Goal: Task Accomplishment & Management: Manage account settings

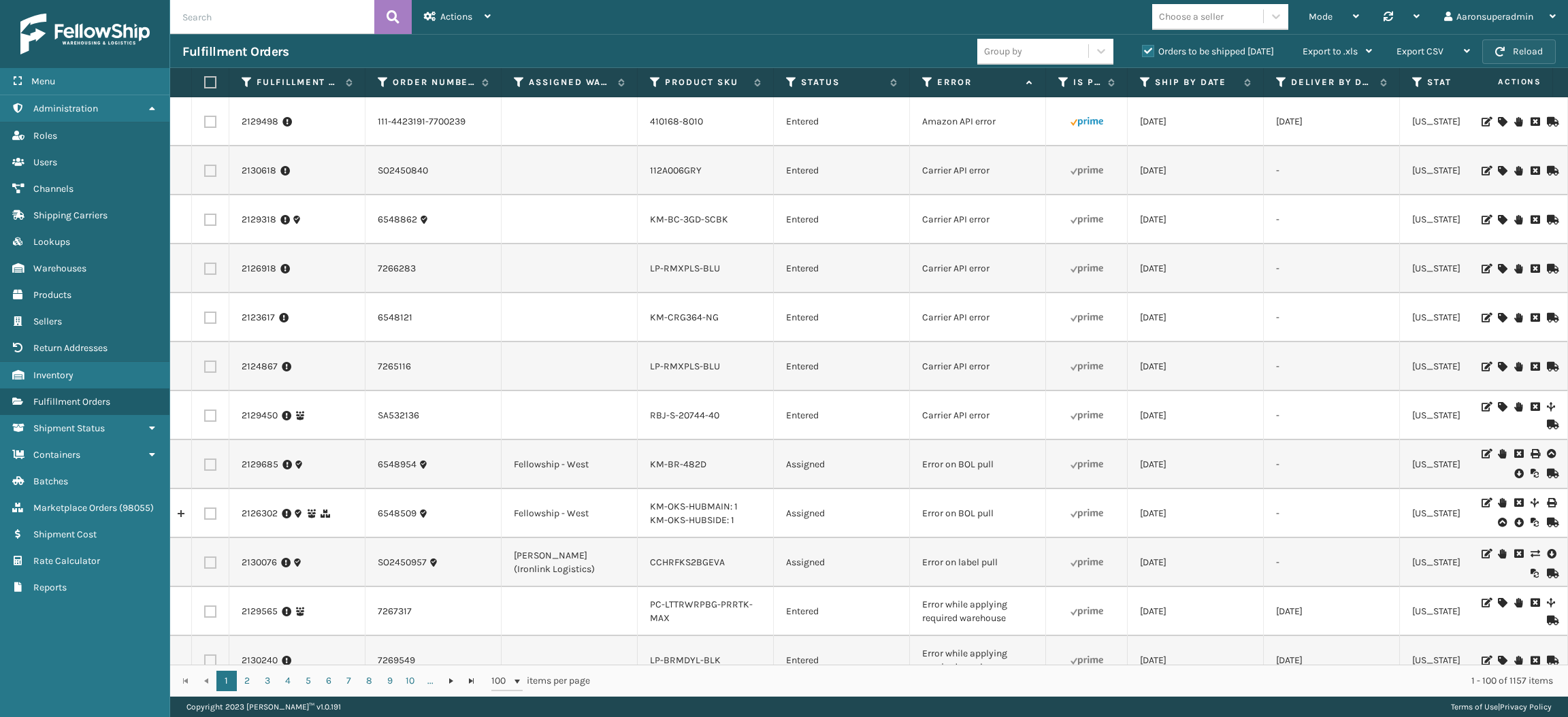
click at [1512, 63] on button "Reload" at bounding box center [1518, 51] width 73 height 24
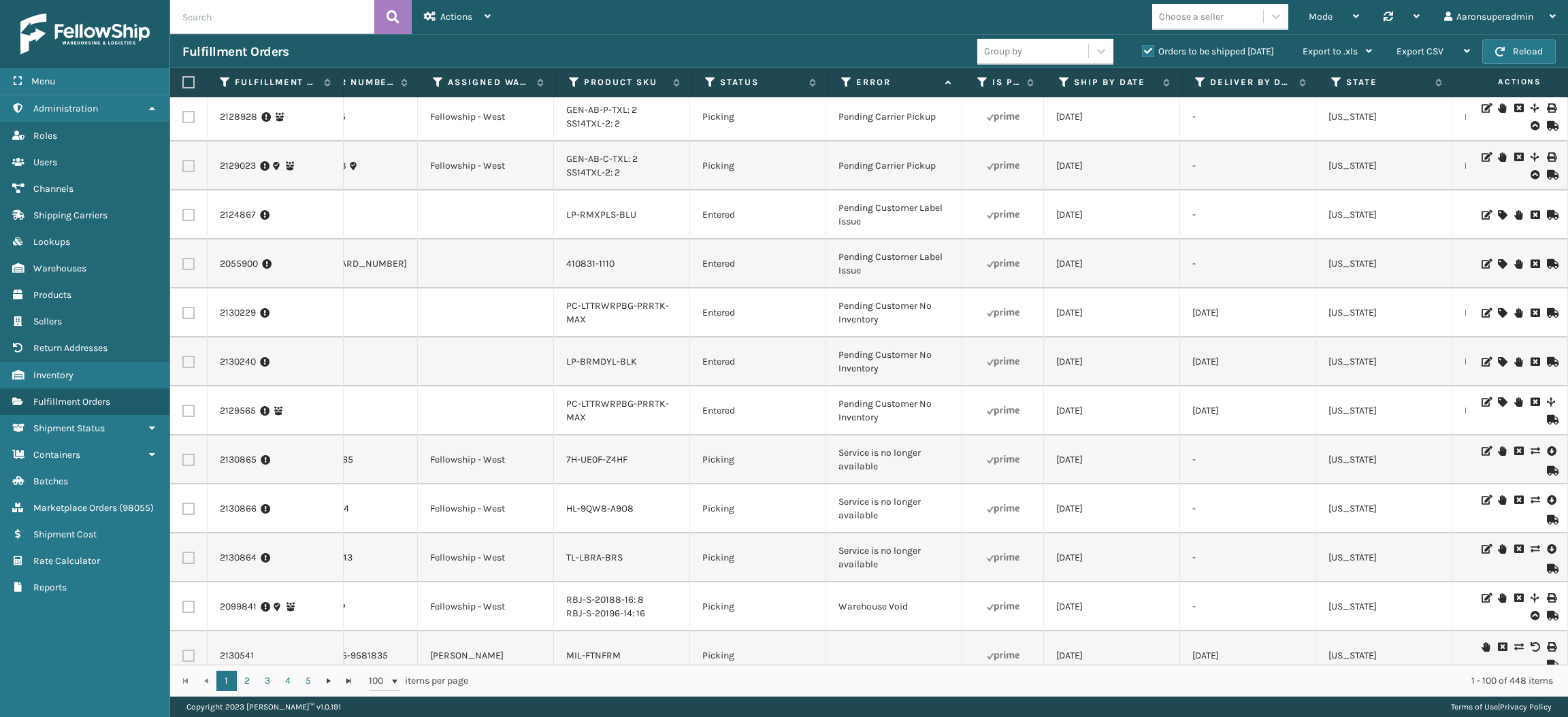
scroll to position [0, 83]
click at [186, 508] on label at bounding box center [189, 508] width 12 height 12
click at [183, 508] on input "checkbox" at bounding box center [183, 507] width 1 height 9
checkbox input "true"
click at [187, 461] on label at bounding box center [189, 460] width 12 height 12
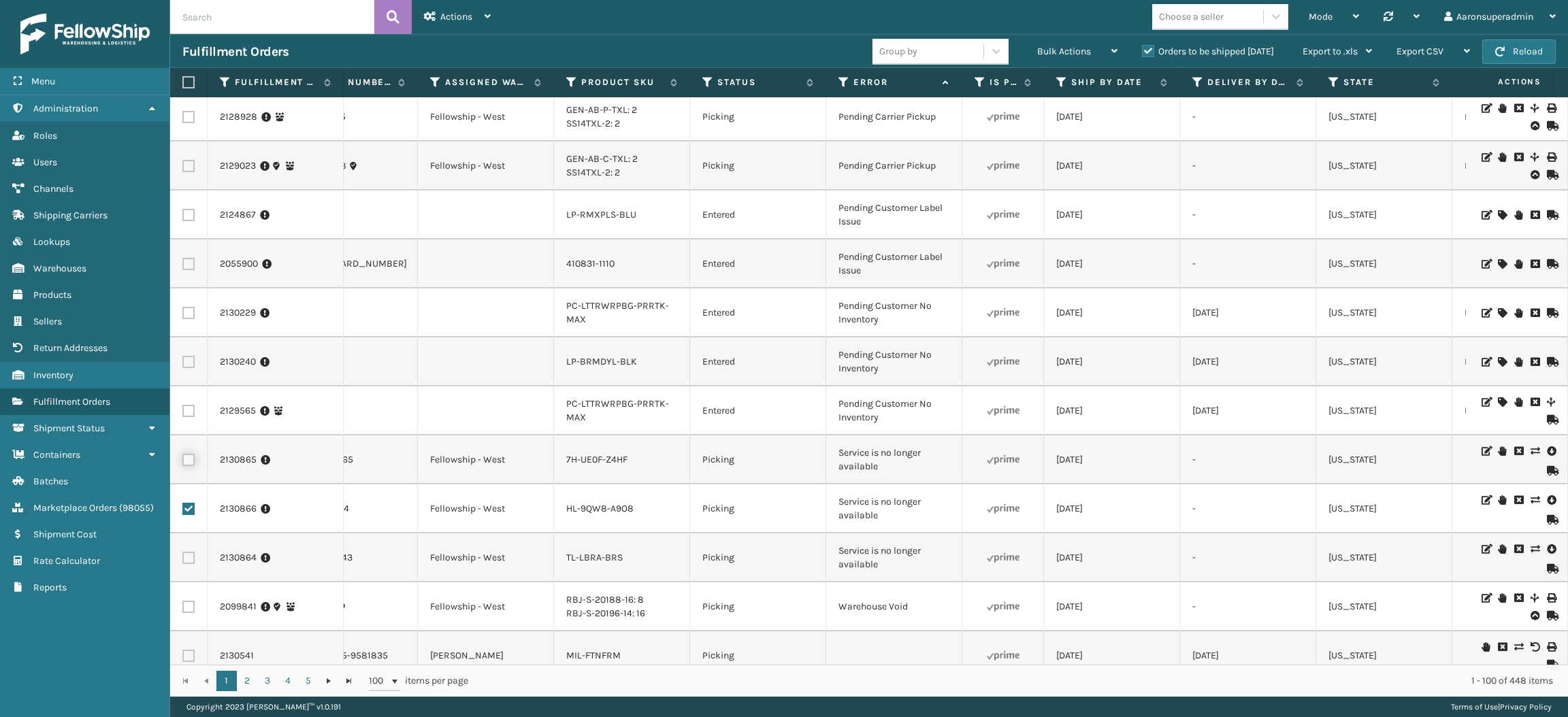
click at [183, 461] on input "checkbox" at bounding box center [183, 458] width 1 height 9
checkbox input "true"
click at [186, 558] on label at bounding box center [189, 557] width 12 height 12
click at [183, 558] on input "checkbox" at bounding box center [183, 555] width 1 height 9
checkbox input "true"
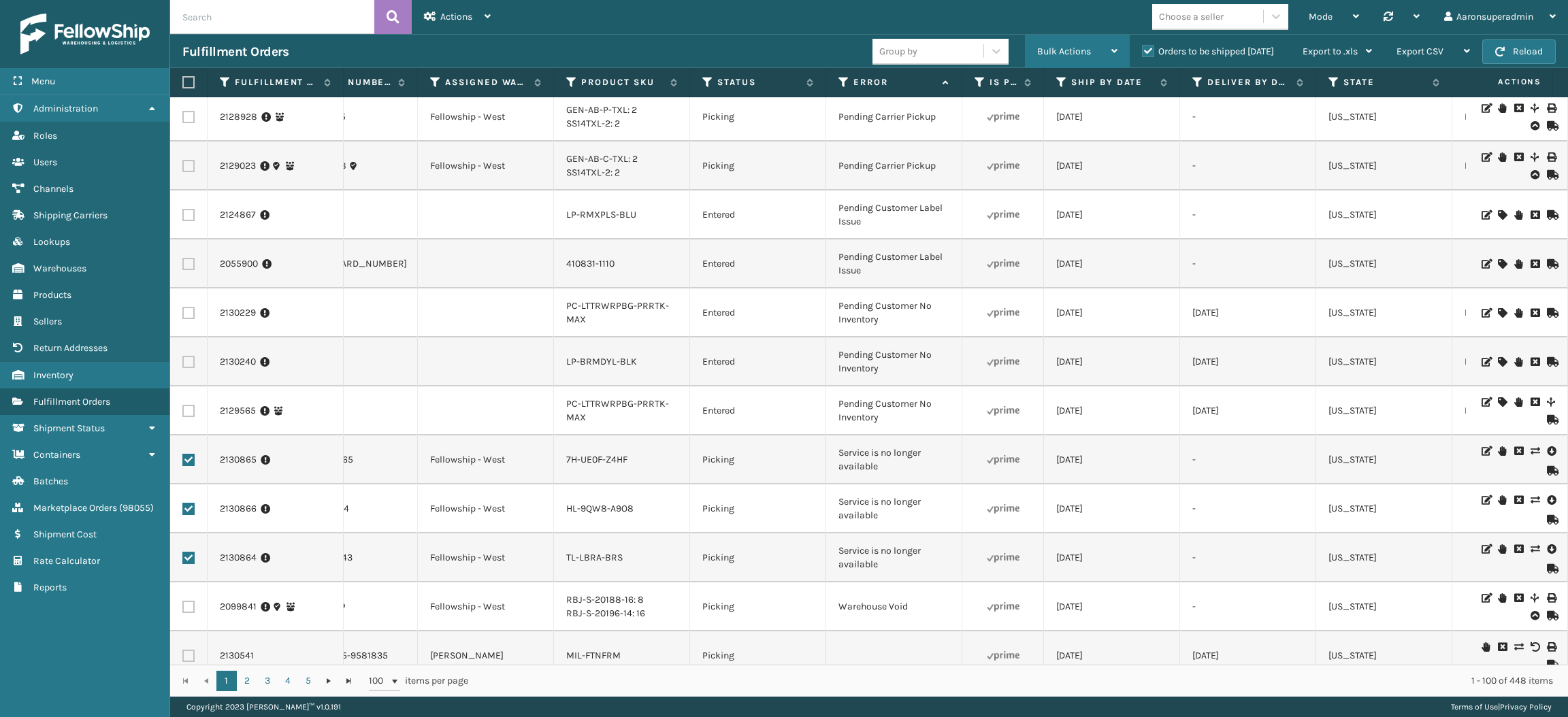
click at [1037, 60] on div "Bulk Actions" at bounding box center [1077, 51] width 80 height 34
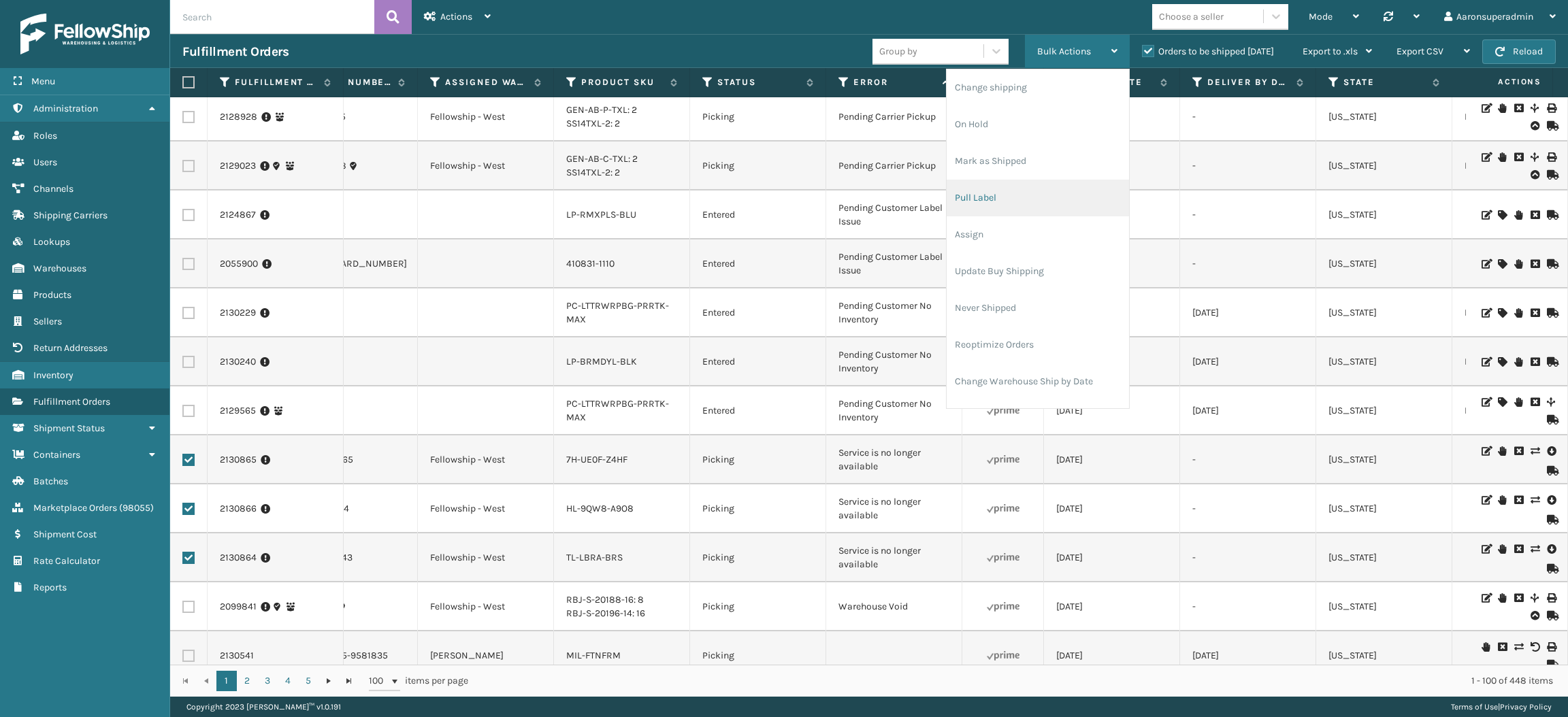
click at [978, 214] on li "Pull Label" at bounding box center [1038, 198] width 183 height 37
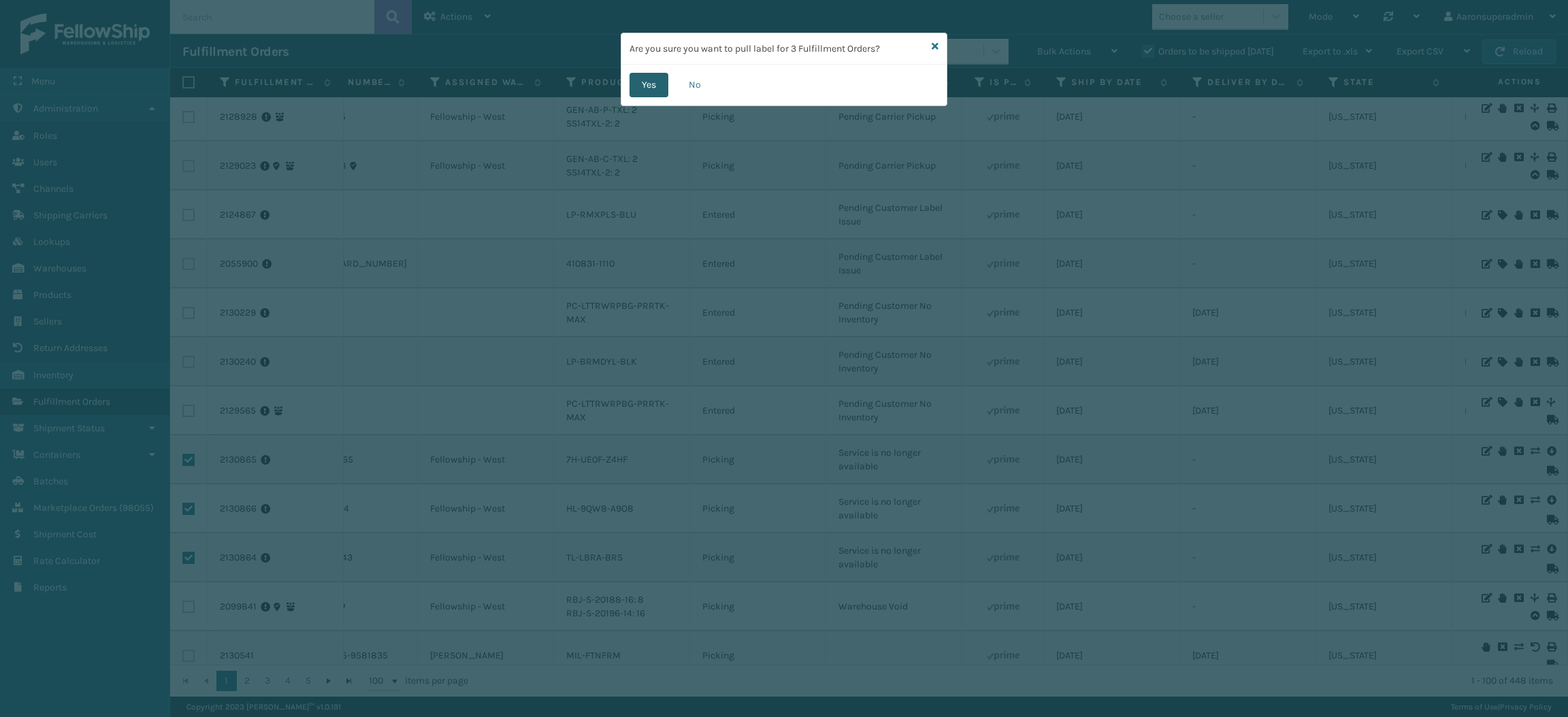
click at [642, 82] on button "Yes" at bounding box center [649, 85] width 39 height 24
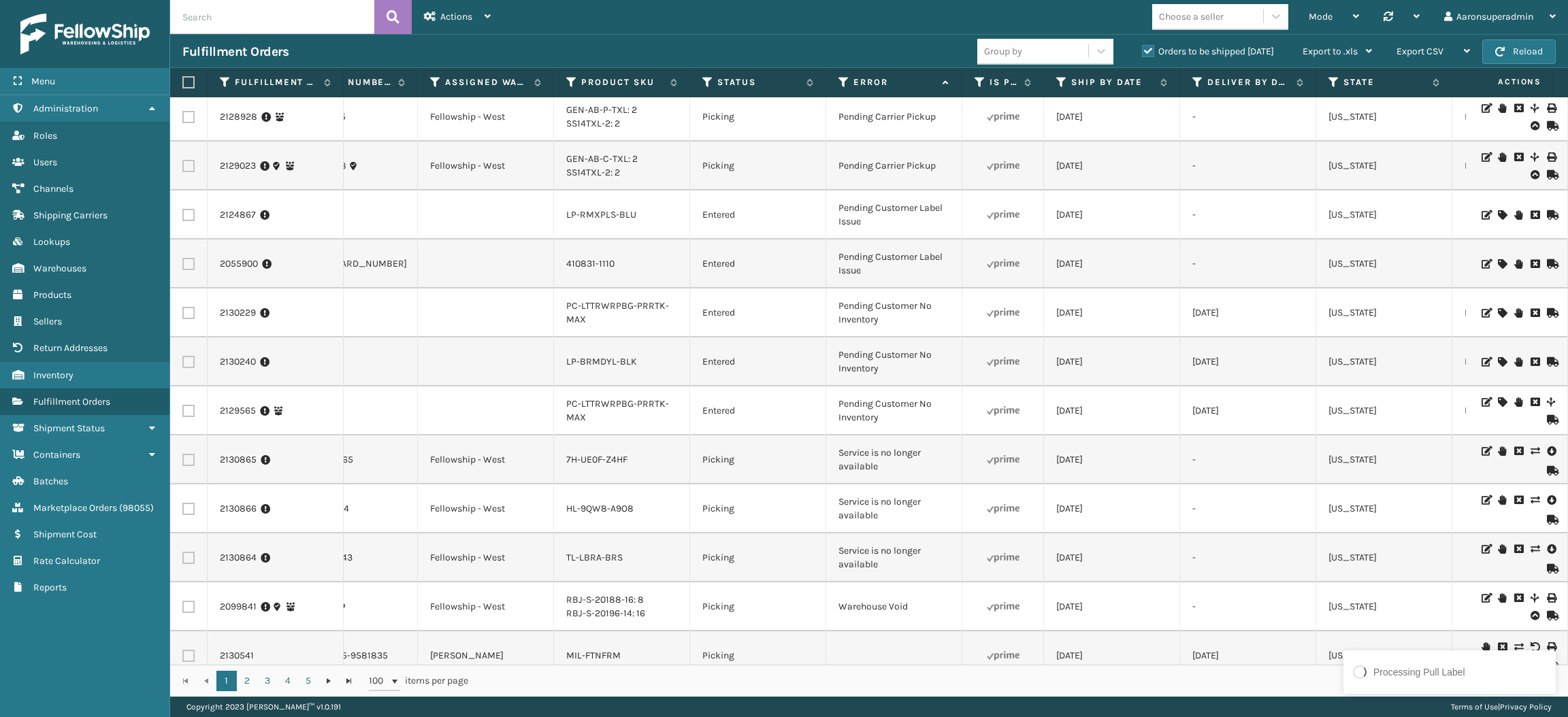
click at [186, 457] on label at bounding box center [189, 460] width 12 height 12
click at [183, 457] on input "checkbox" at bounding box center [183, 458] width 1 height 9
checkbox input "true"
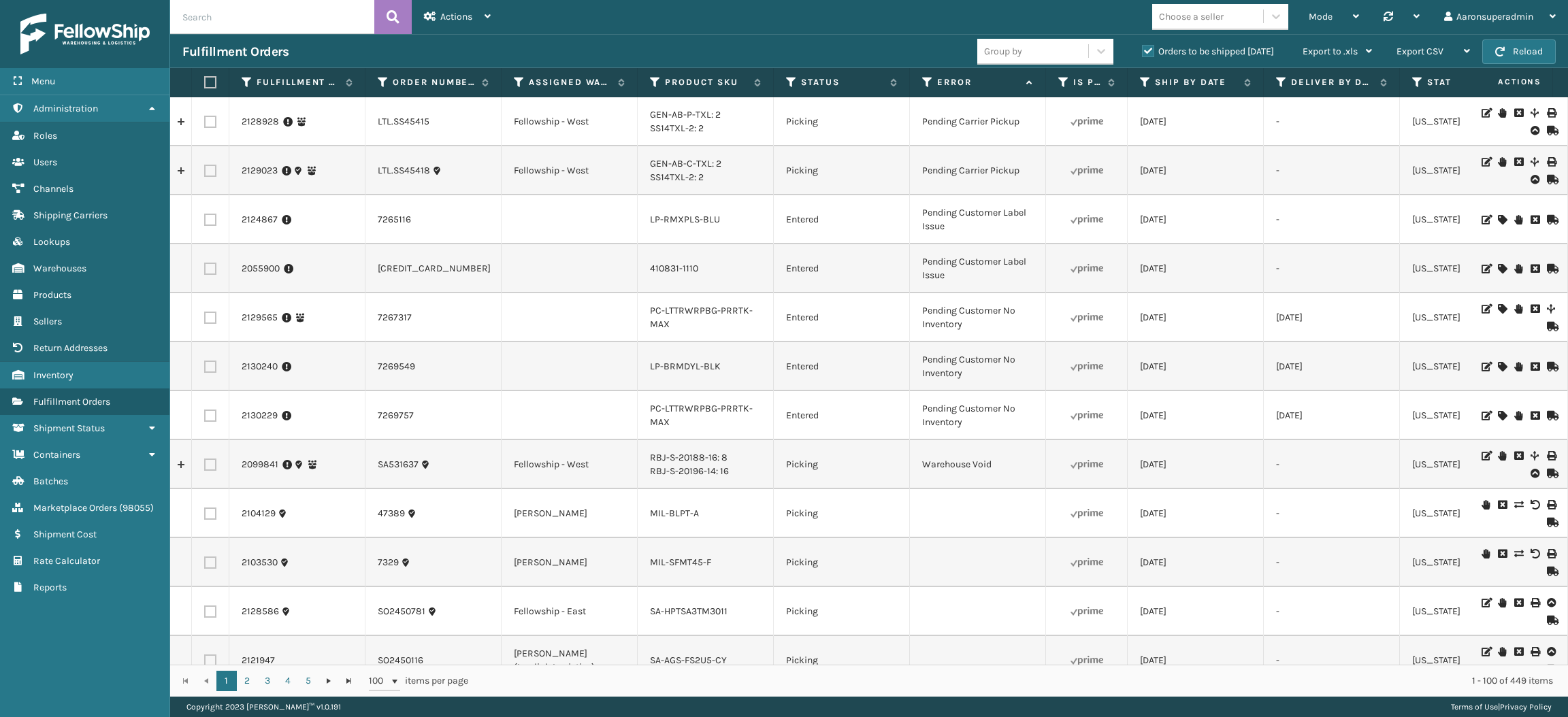
click at [192, 508] on td at bounding box center [210, 514] width 37 height 49
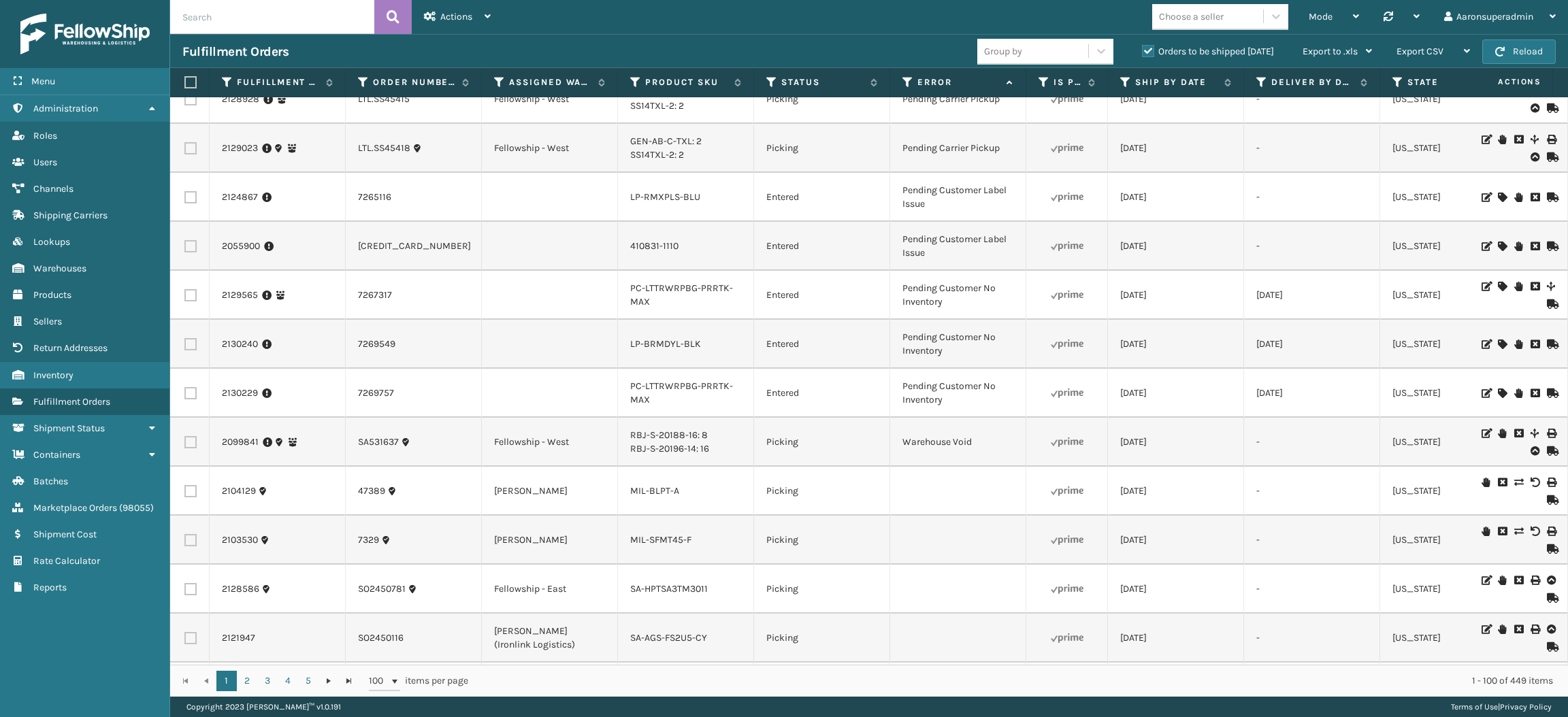
scroll to position [0, 21]
click at [192, 508] on td at bounding box center [189, 491] width 37 height 49
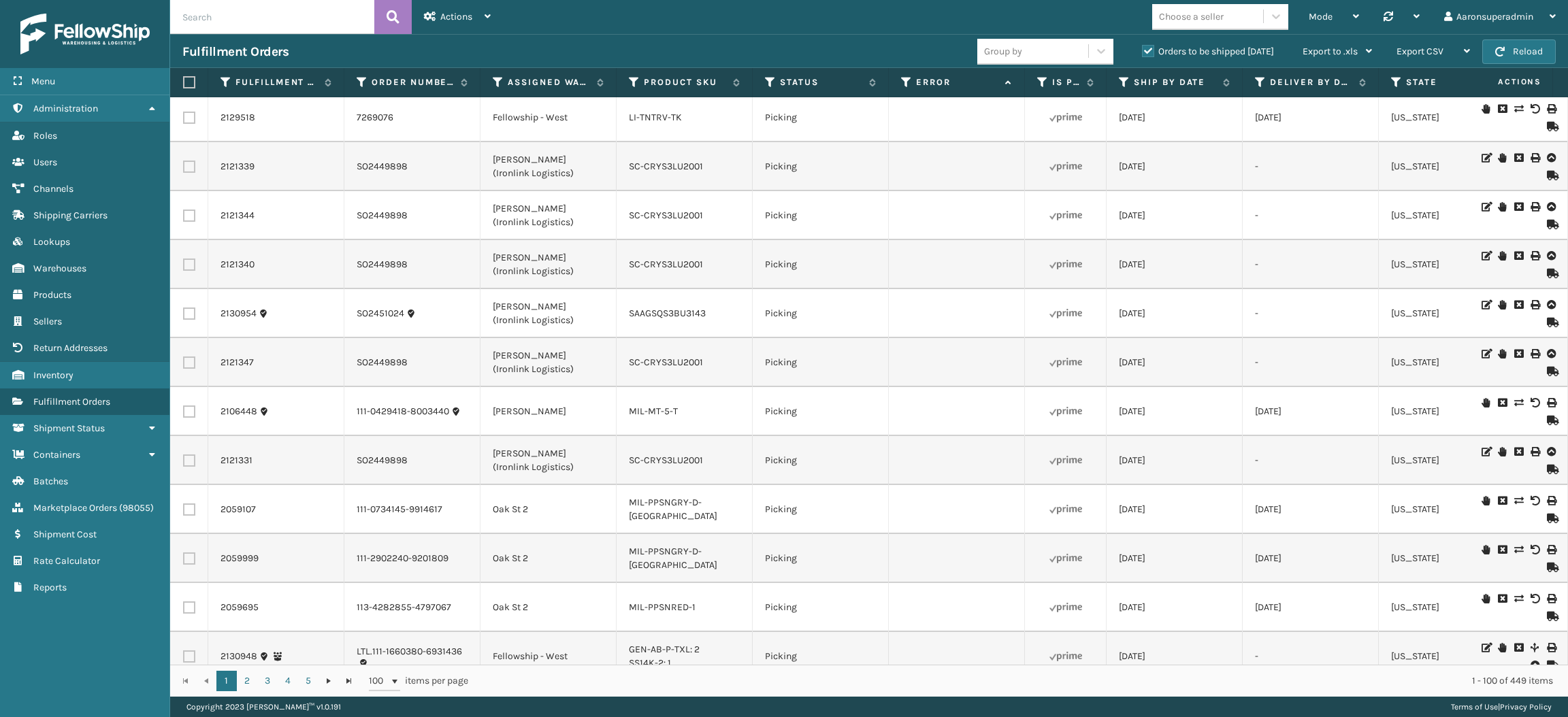
scroll to position [4365, 21]
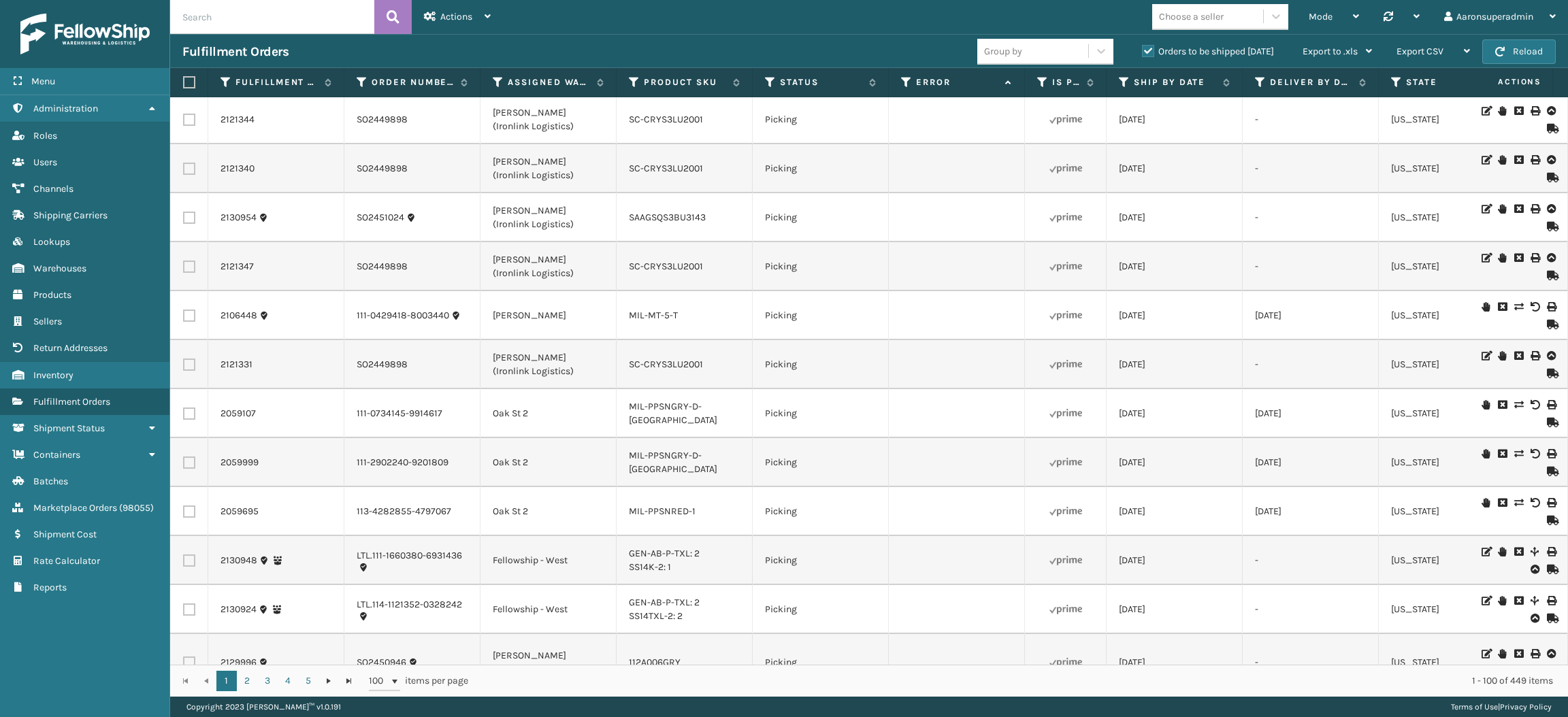
drag, startPoint x: 190, startPoint y: 508, endPoint x: 203, endPoint y: 503, distance: 13.9
click at [203, 535] on td at bounding box center [189, 560] width 37 height 49
click at [204, 495] on td at bounding box center [189, 511] width 37 height 49
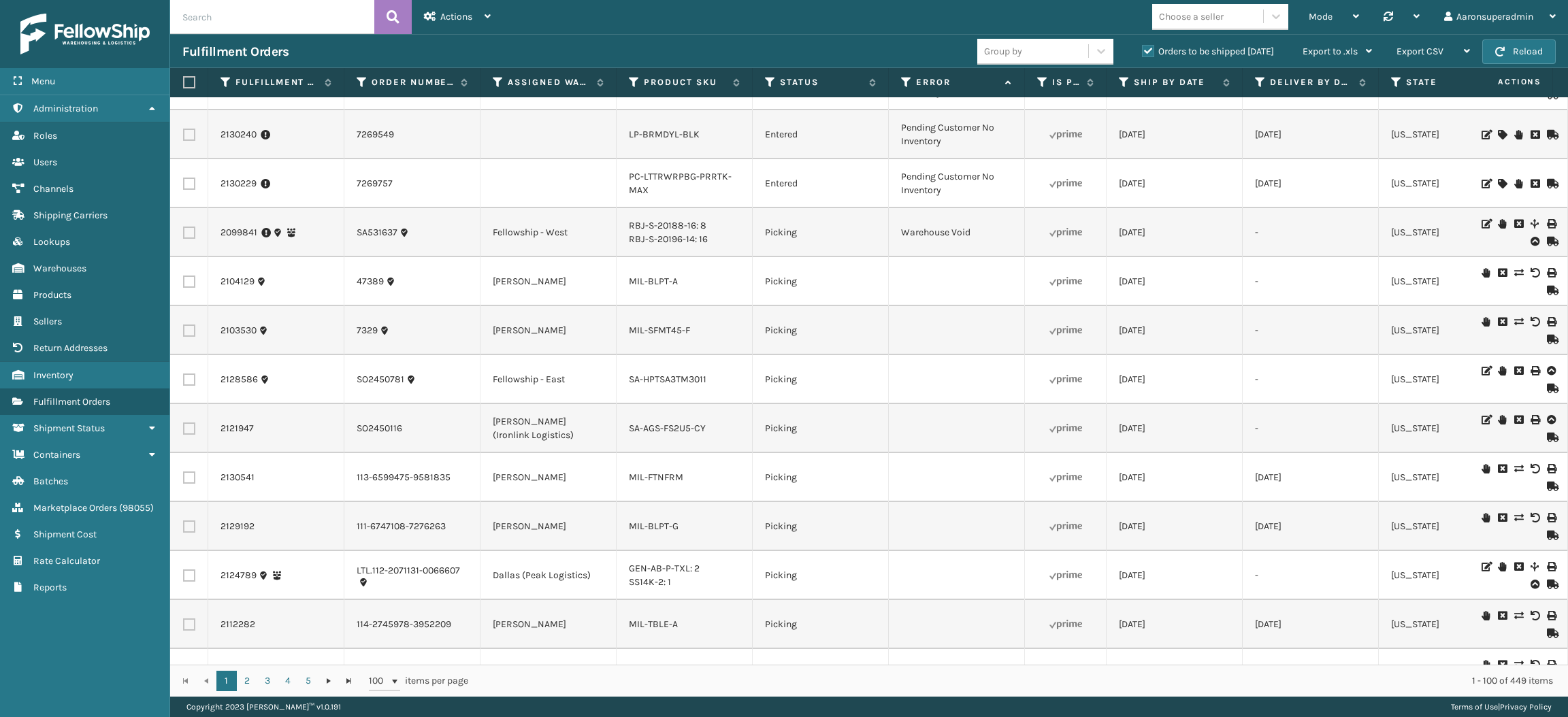
scroll to position [0, 21]
